Goal: Ask a question

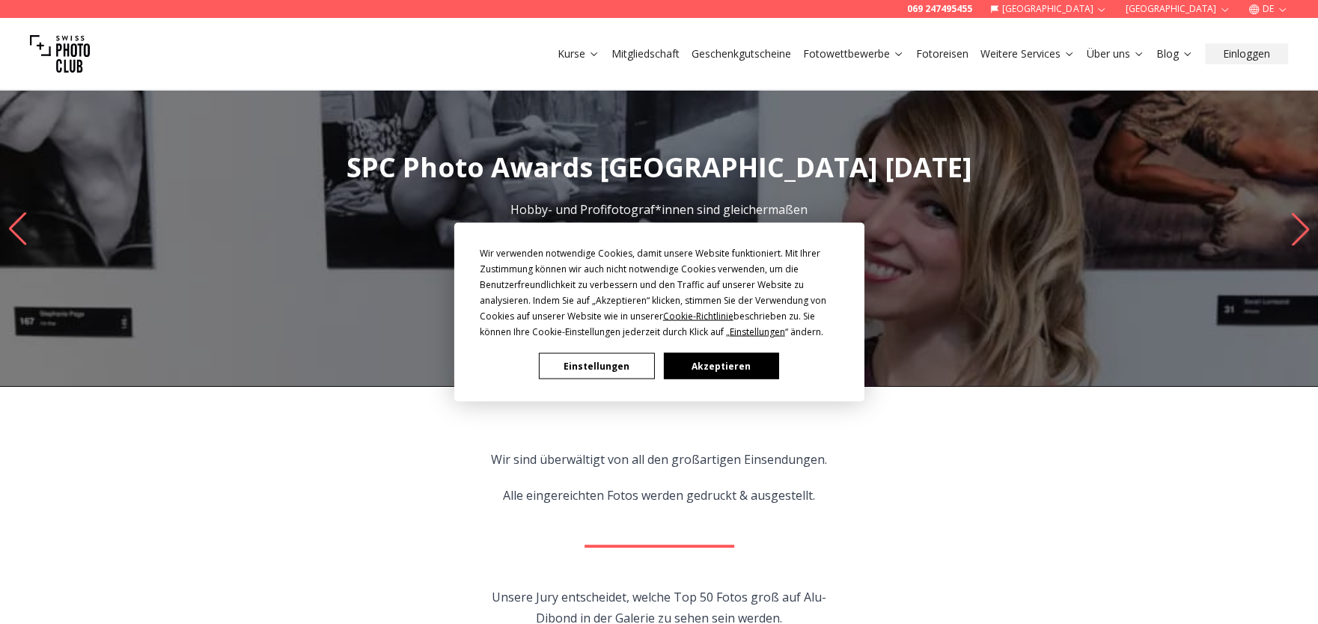
click at [729, 370] on button "Akzeptieren" at bounding box center [720, 366] width 115 height 26
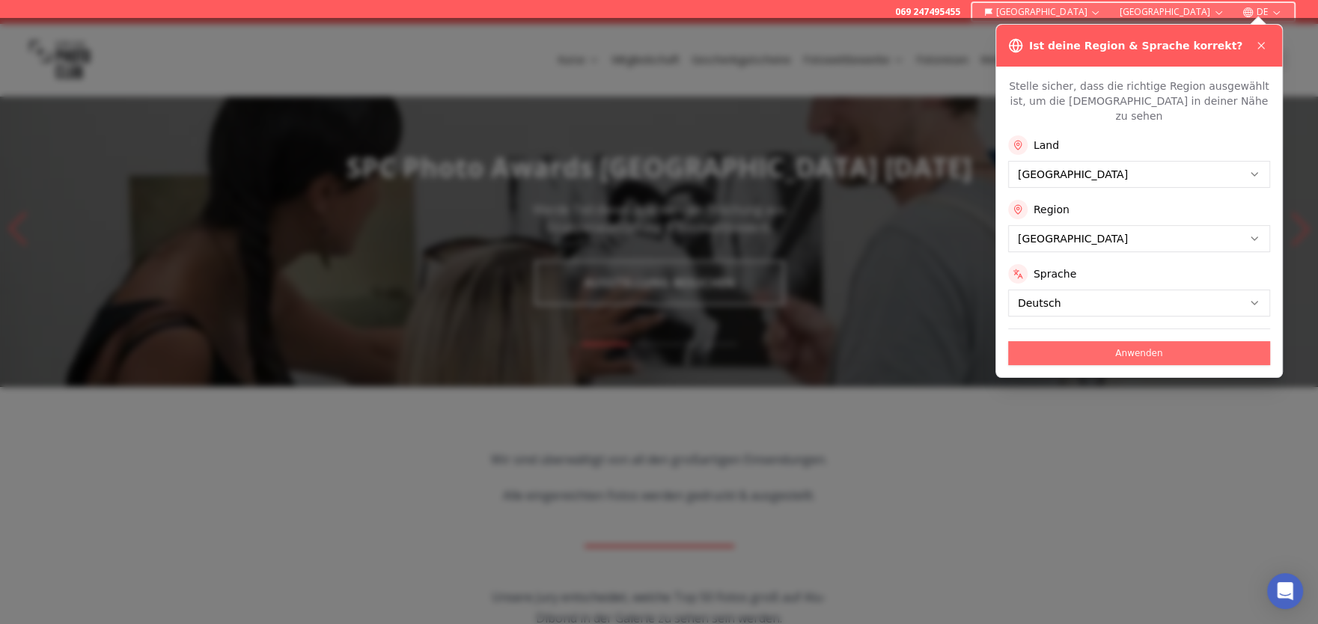
click at [1148, 341] on button "Anwenden" at bounding box center [1139, 353] width 262 height 24
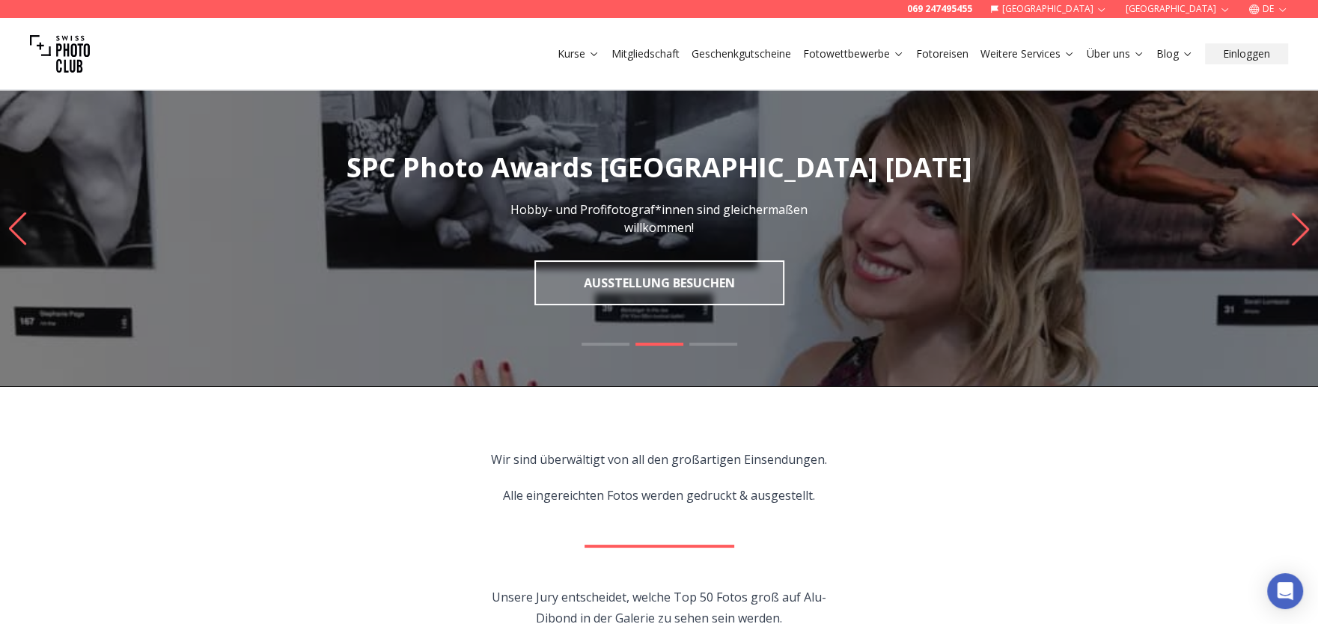
click at [1294, 228] on icon "Next slide" at bounding box center [1300, 229] width 20 height 33
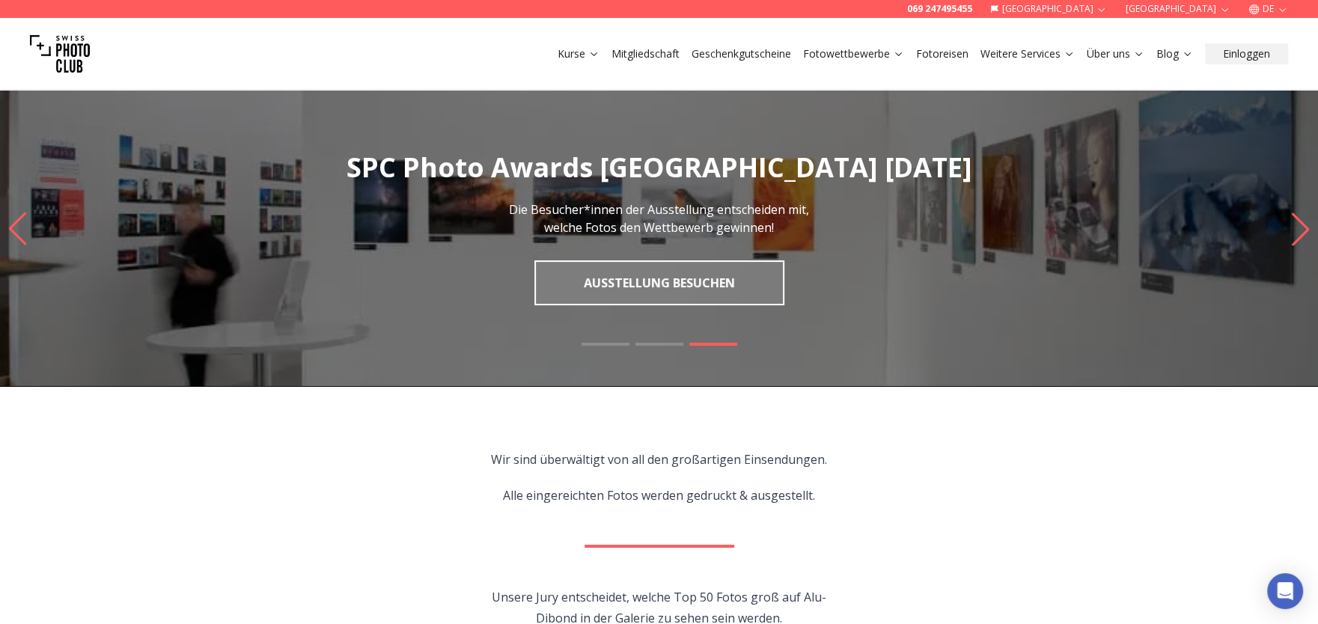
click at [1294, 228] on icon "Next slide" at bounding box center [1300, 229] width 20 height 33
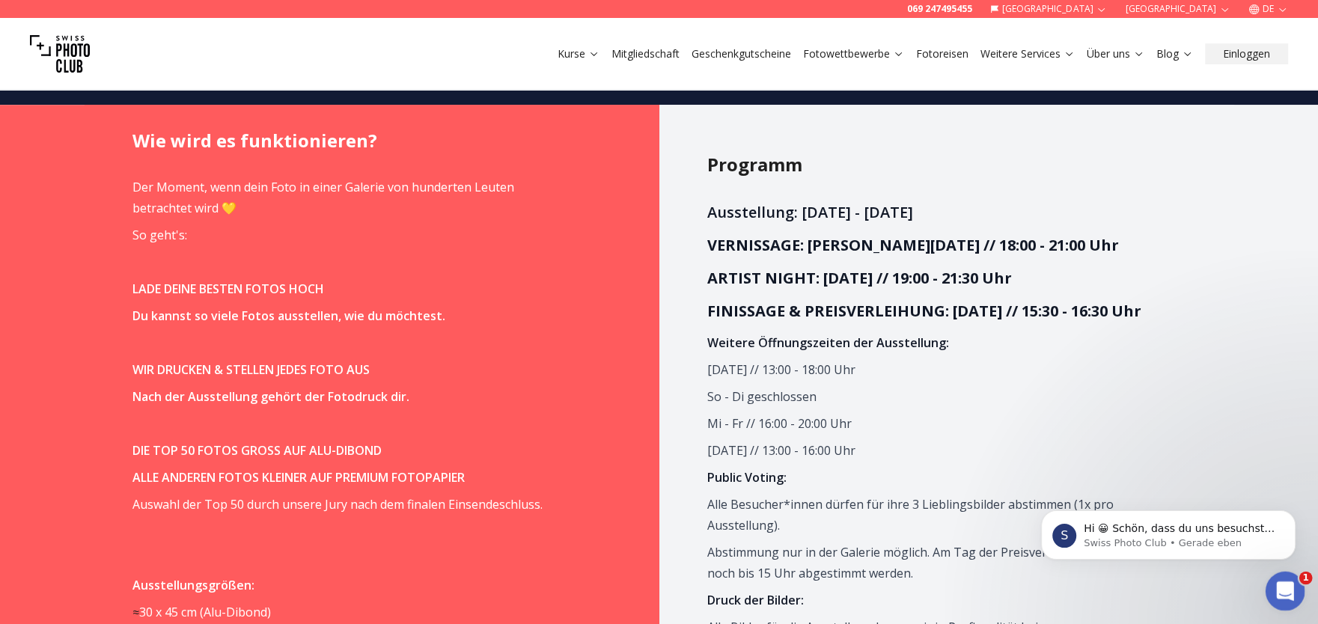
click at [1280, 589] on icon "Intercom-Nachrichtendienst öffnen" at bounding box center [1283, 589] width 25 height 25
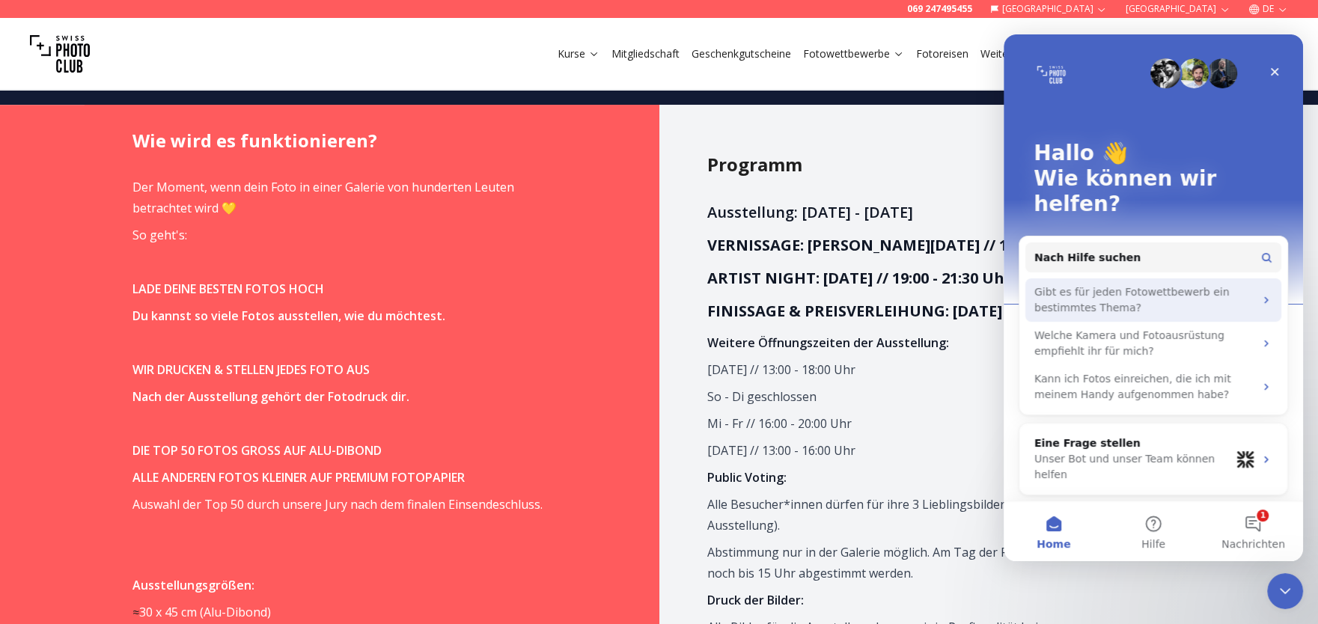
click at [1265, 294] on icon "Intercom Messenger" at bounding box center [1266, 300] width 12 height 12
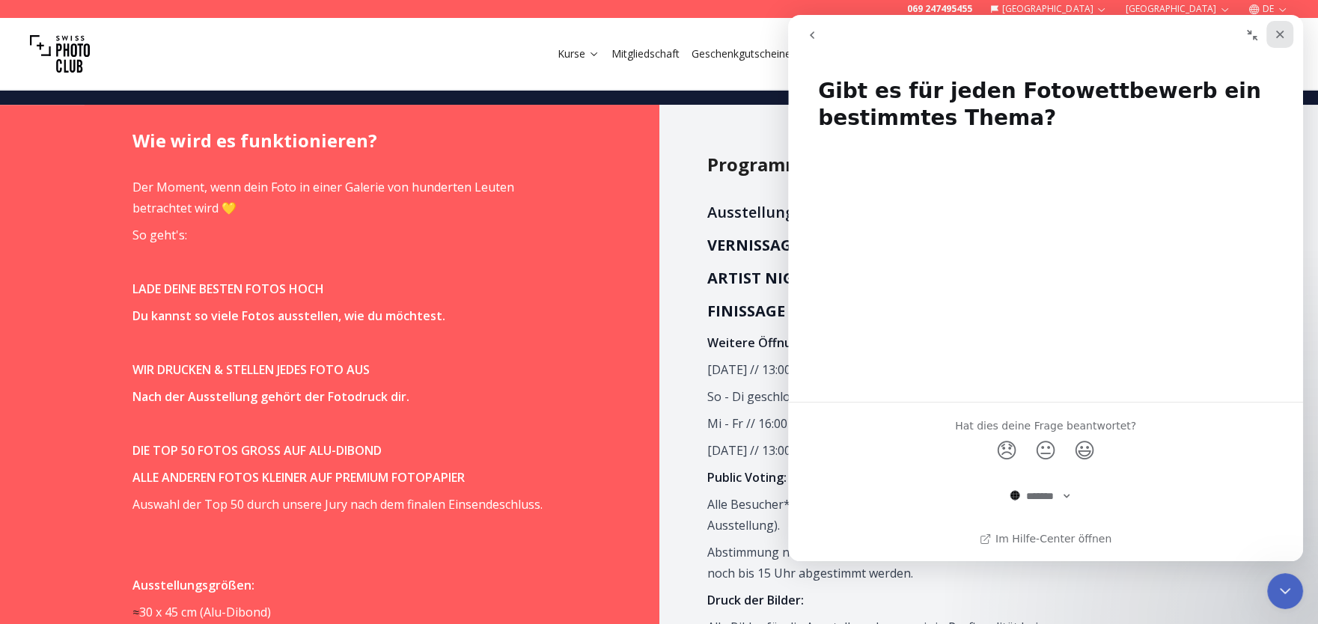
click at [1278, 33] on icon "Schließen" at bounding box center [1280, 35] width 8 height 8
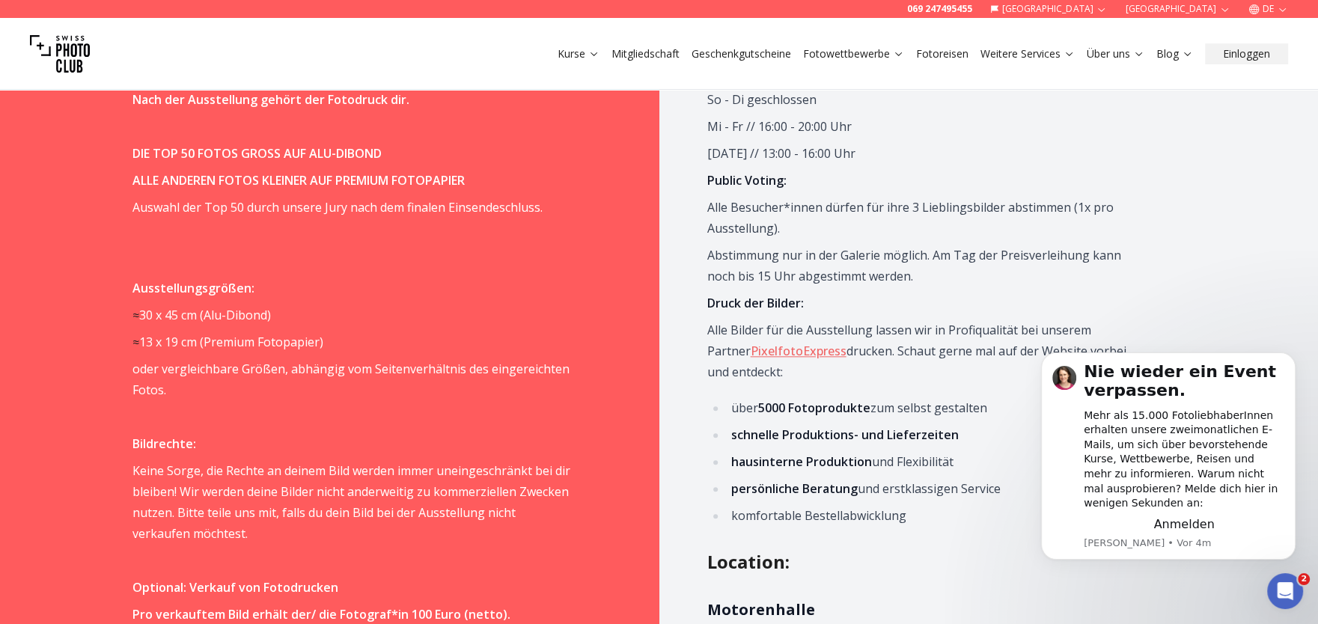
scroll to position [1400, 0]
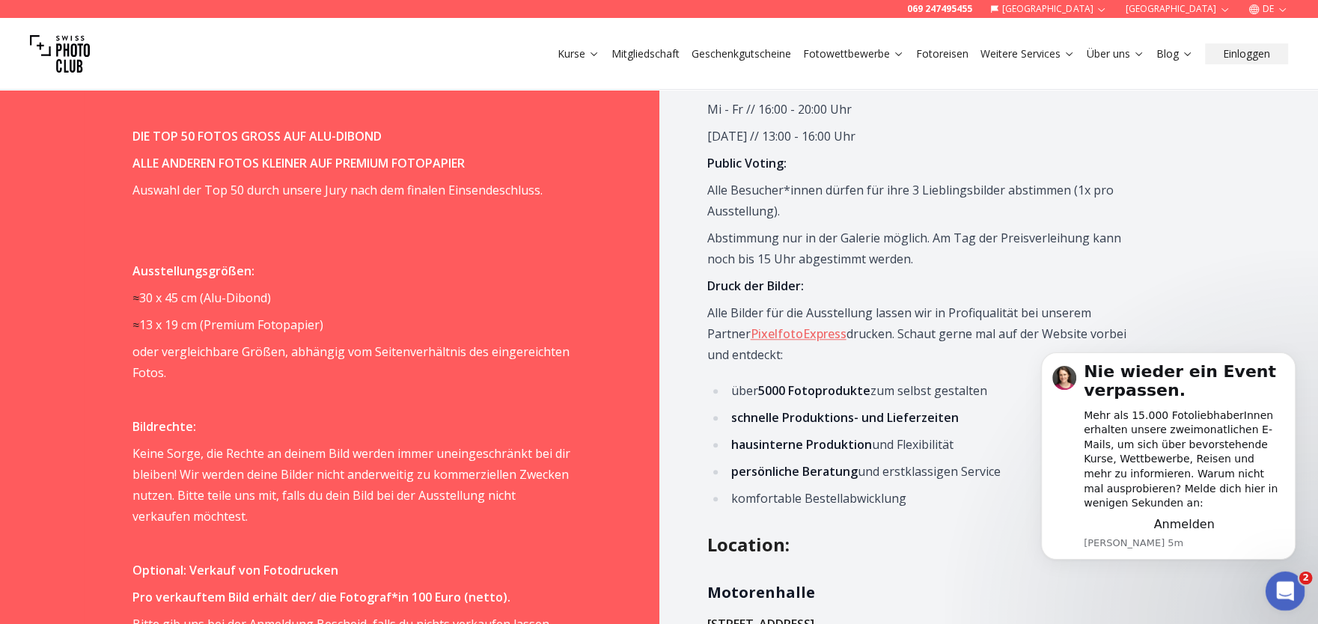
click at [1270, 586] on div "Intercom-Nachrichtendienst öffnen" at bounding box center [1282, 588] width 49 height 49
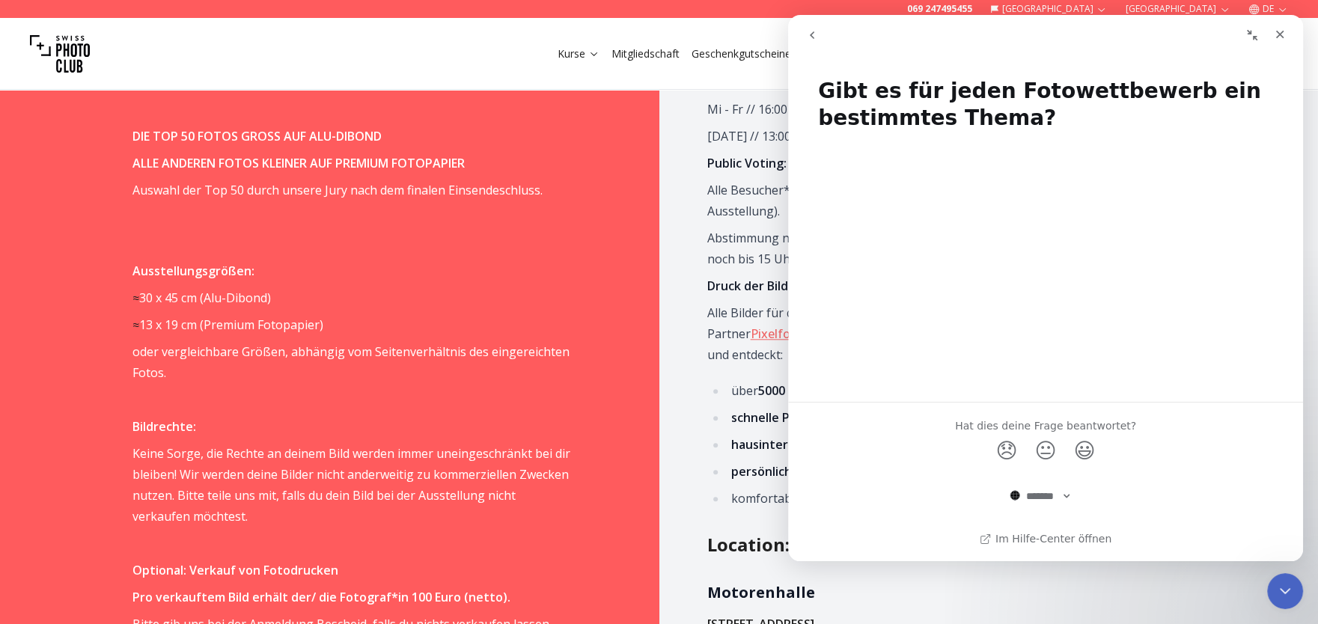
click at [869, 396] on div "Gibt es für jeden Fotowettbewerb ein bestimmtes Thema? Hat dies deine Frage bea…" at bounding box center [1045, 312] width 515 height 498
click at [832, 383] on div "Intercom Messenger" at bounding box center [1045, 262] width 515 height 255
click at [876, 398] on div "Gibt es für jeden Fotowettbewerb ein bestimmtes Thema? Hat dies deine Frage bea…" at bounding box center [1045, 312] width 515 height 498
click at [876, 390] on div "Intercom Messenger" at bounding box center [1045, 262] width 515 height 255
click at [876, 391] on div "Gibt es für jeden Fotowettbewerb ein bestimmtes Thema? Hat dies deine Frage bea…" at bounding box center [1045, 312] width 515 height 498
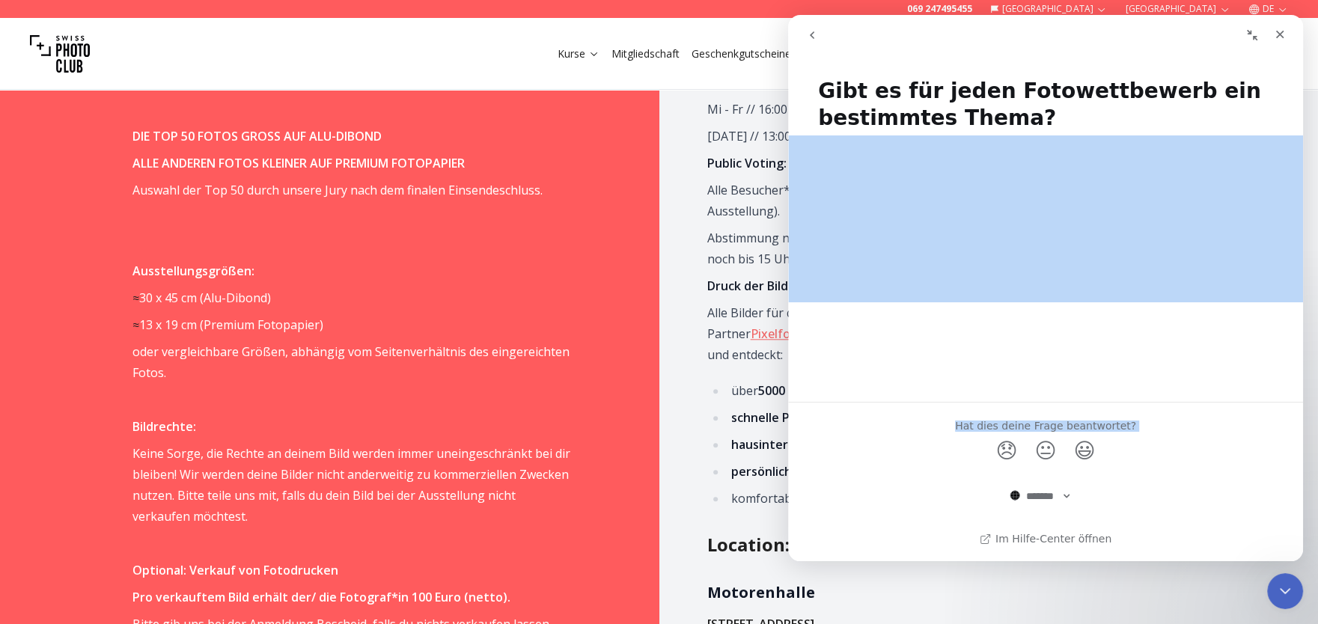
drag, startPoint x: 876, startPoint y: 391, endPoint x: 876, endPoint y: 401, distance: 9.7
click at [876, 401] on div "Gibt es für jeden Fotowettbewerb ein bestimmtes Thema? Hat dies deine Frage bea…" at bounding box center [1045, 312] width 515 height 498
click at [876, 403] on div "Hat dies deine Frage beantwortet? 😞 😐 😃" at bounding box center [1045, 439] width 515 height 73
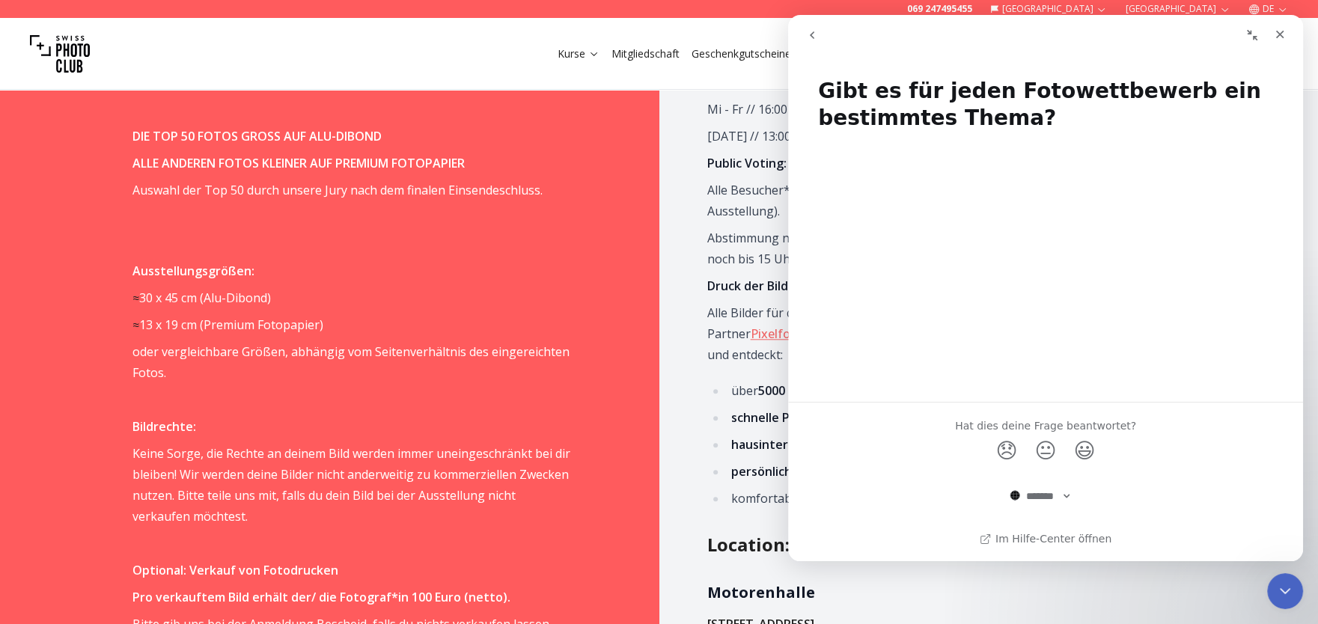
click at [872, 382] on div "Intercom Messenger" at bounding box center [1045, 262] width 515 height 255
click at [994, 452] on span "😞" at bounding box center [1006, 450] width 29 height 40
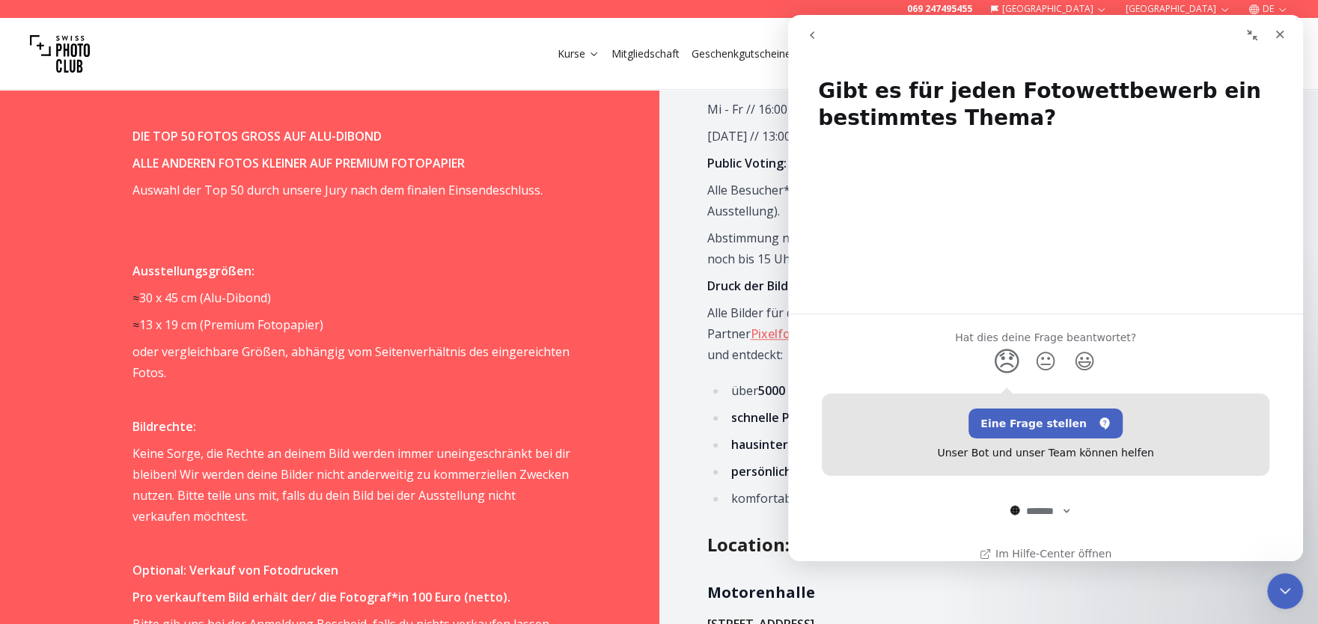
scroll to position [13, 0]
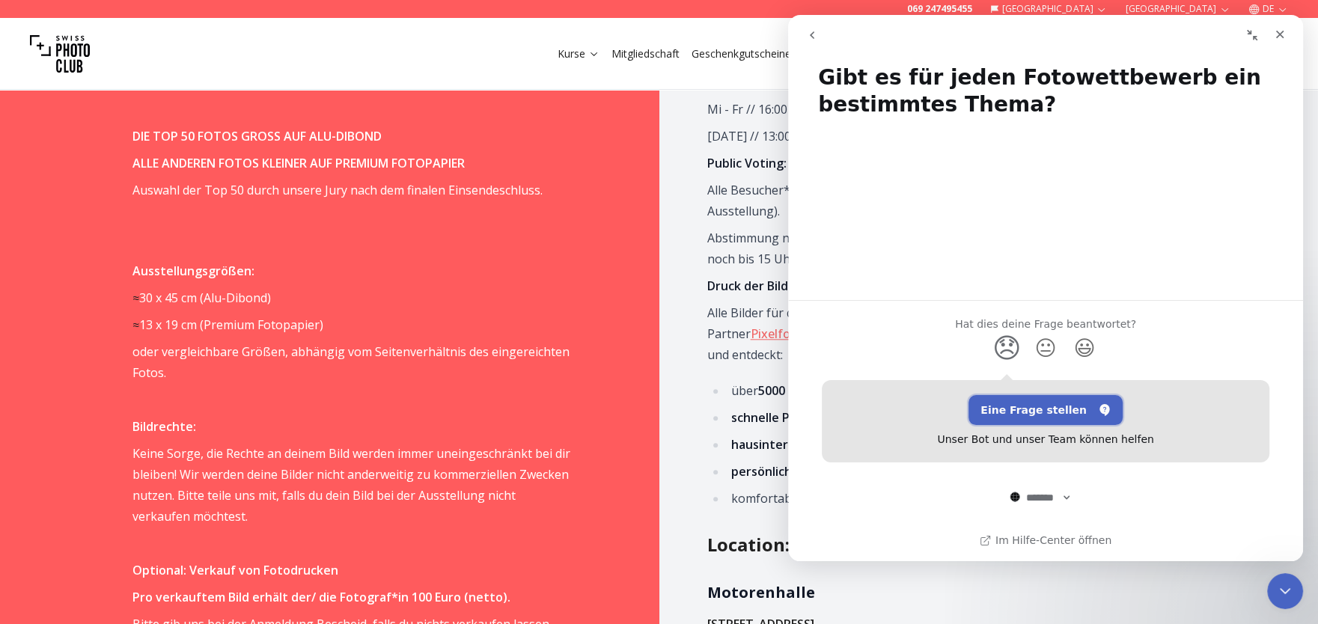
click at [1034, 407] on button "Eine Frage stellen" at bounding box center [1045, 410] width 154 height 30
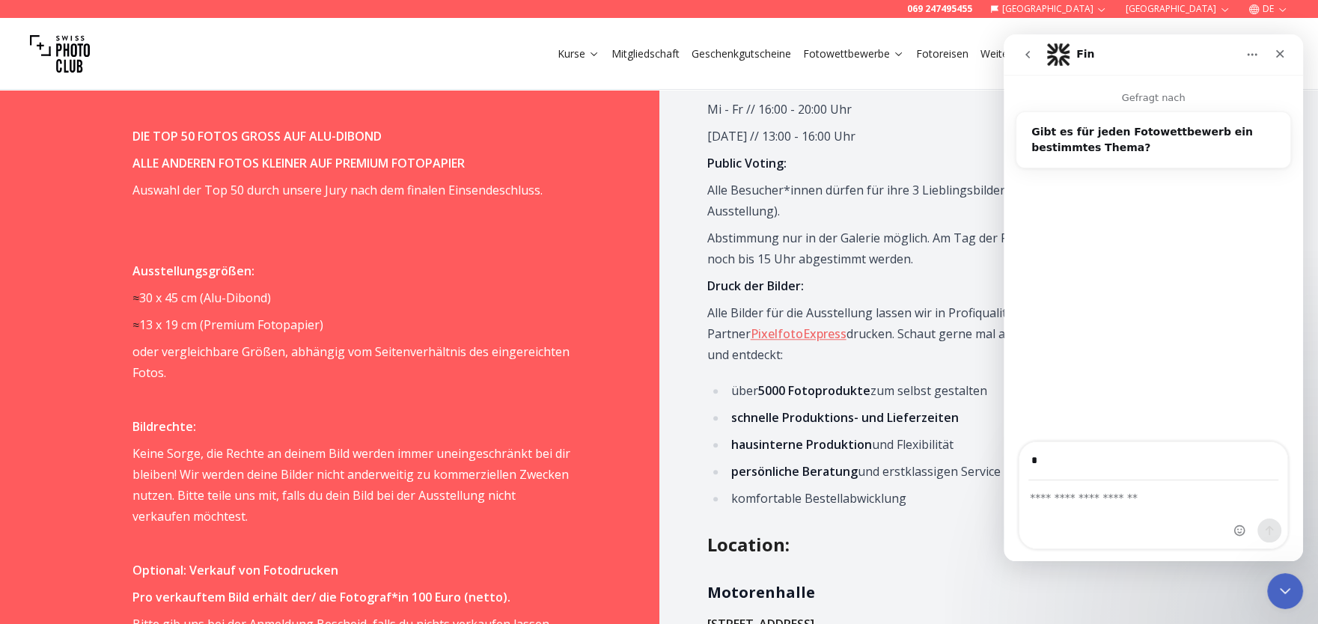
type input "**********"
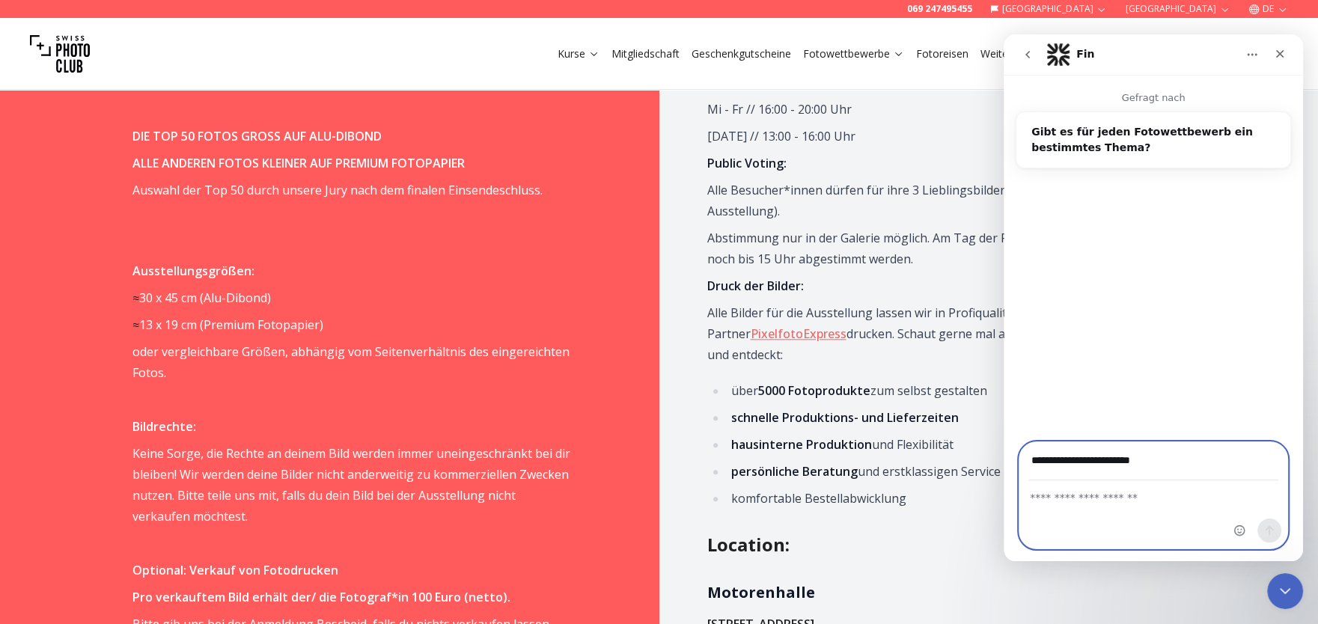
click at [1043, 498] on textarea "Eine Frage stellen ..." at bounding box center [1153, 493] width 268 height 25
type textarea "**********"
click at [1272, 528] on icon "Sende eine Nachricht…" at bounding box center [1269, 531] width 12 height 12
